Goal: Find contact information: Find contact information

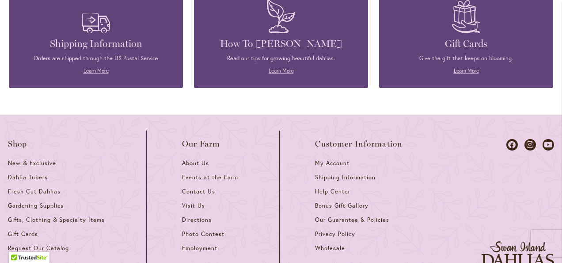
scroll to position [2581, 0]
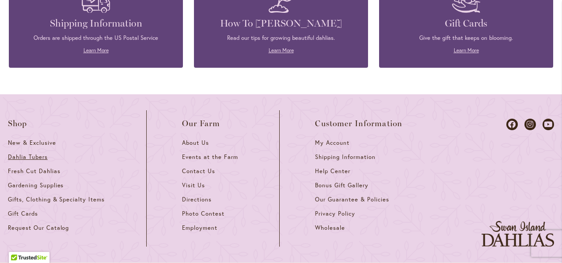
click at [31, 157] on span "Dahlia Tubers" at bounding box center [28, 157] width 40 height 8
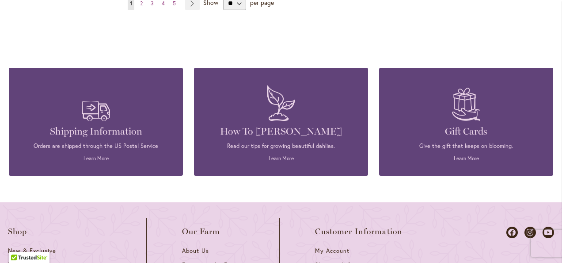
scroll to position [1105, 0]
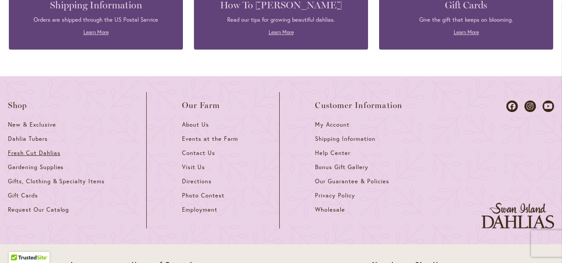
click at [50, 149] on span "Fresh Cut Dahlias" at bounding box center [34, 153] width 53 height 8
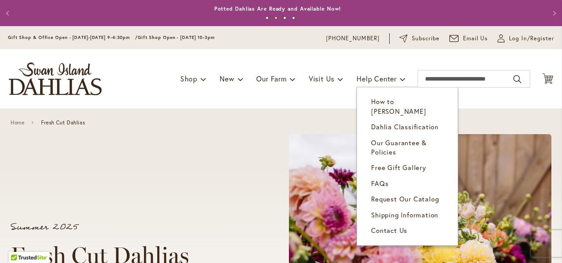
click at [376, 225] on span "Contact Us" at bounding box center [389, 229] width 36 height 9
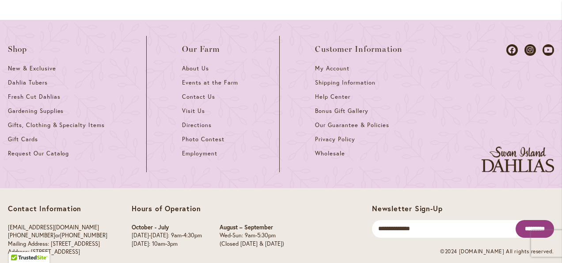
scroll to position [1237, 0]
